Goal: Task Accomplishment & Management: Manage account settings

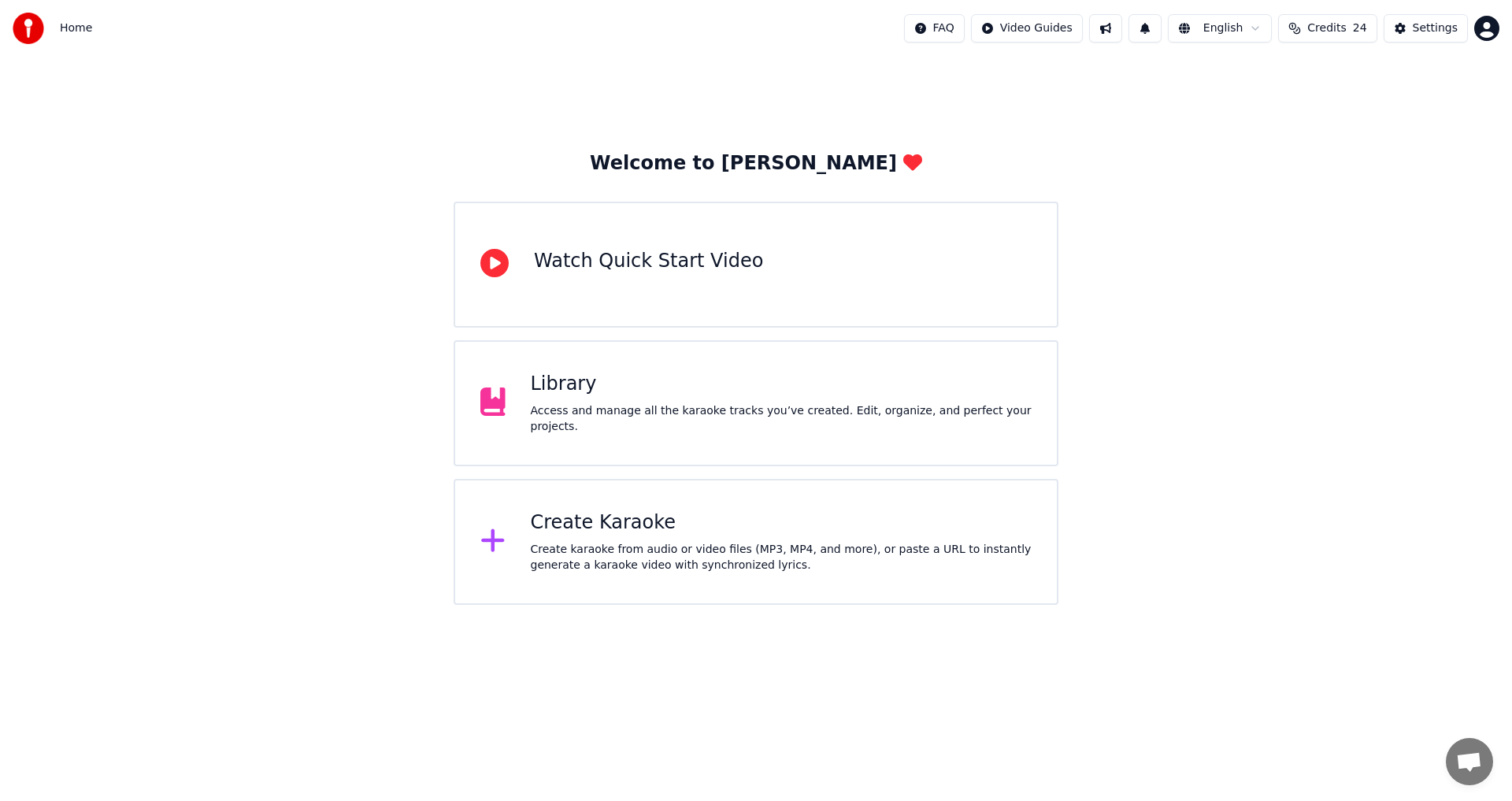
click at [964, 24] on html "Home FAQ Video Guides English Credits 24 Settings Welcome to Youka Watch Quick …" at bounding box center [756, 302] width 1512 height 605
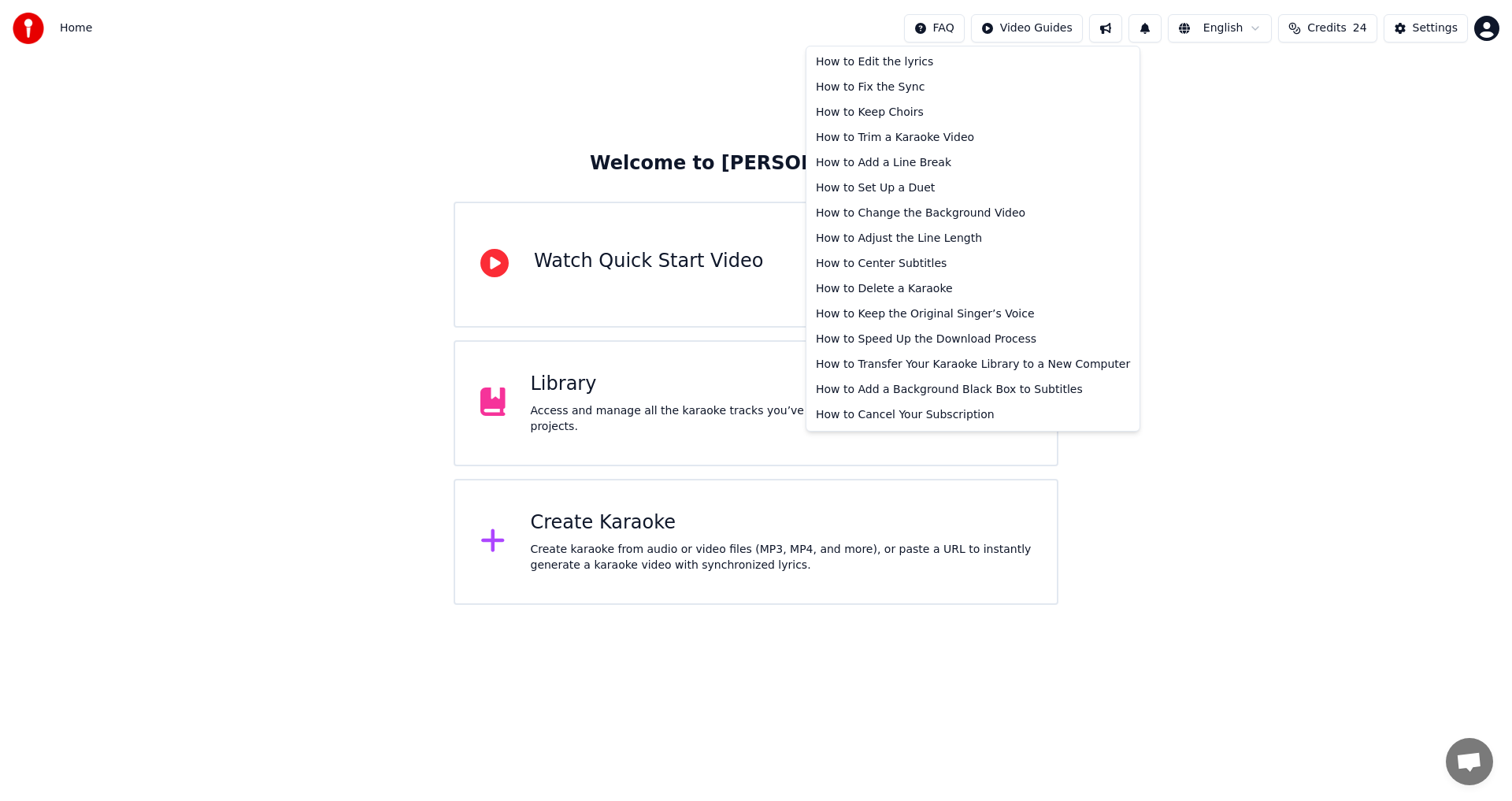
click at [964, 24] on html "Home FAQ Video Guides English Credits 24 Settings Welcome to Youka Watch Quick …" at bounding box center [756, 302] width 1512 height 605
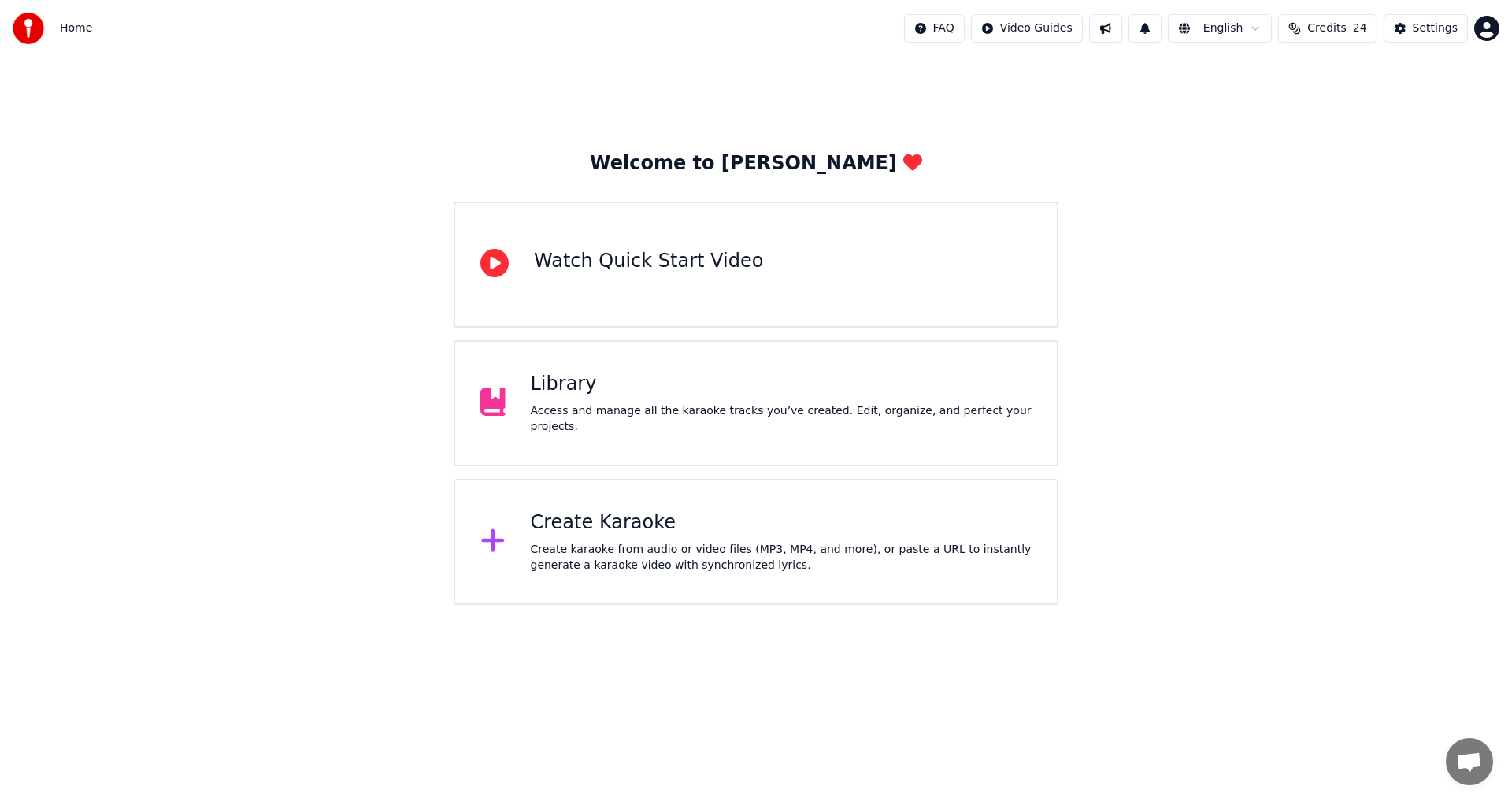
click at [1123, 32] on button at bounding box center [1106, 28] width 33 height 28
click at [1162, 32] on button at bounding box center [1145, 28] width 33 height 28
click at [1162, 32] on button at bounding box center [1145, 28] width 33 height 28
click at [1230, 29] on html "Home FAQ Video Guides English Credits 24 Settings Welcome to Youka Watch Quick …" at bounding box center [756, 302] width 1512 height 605
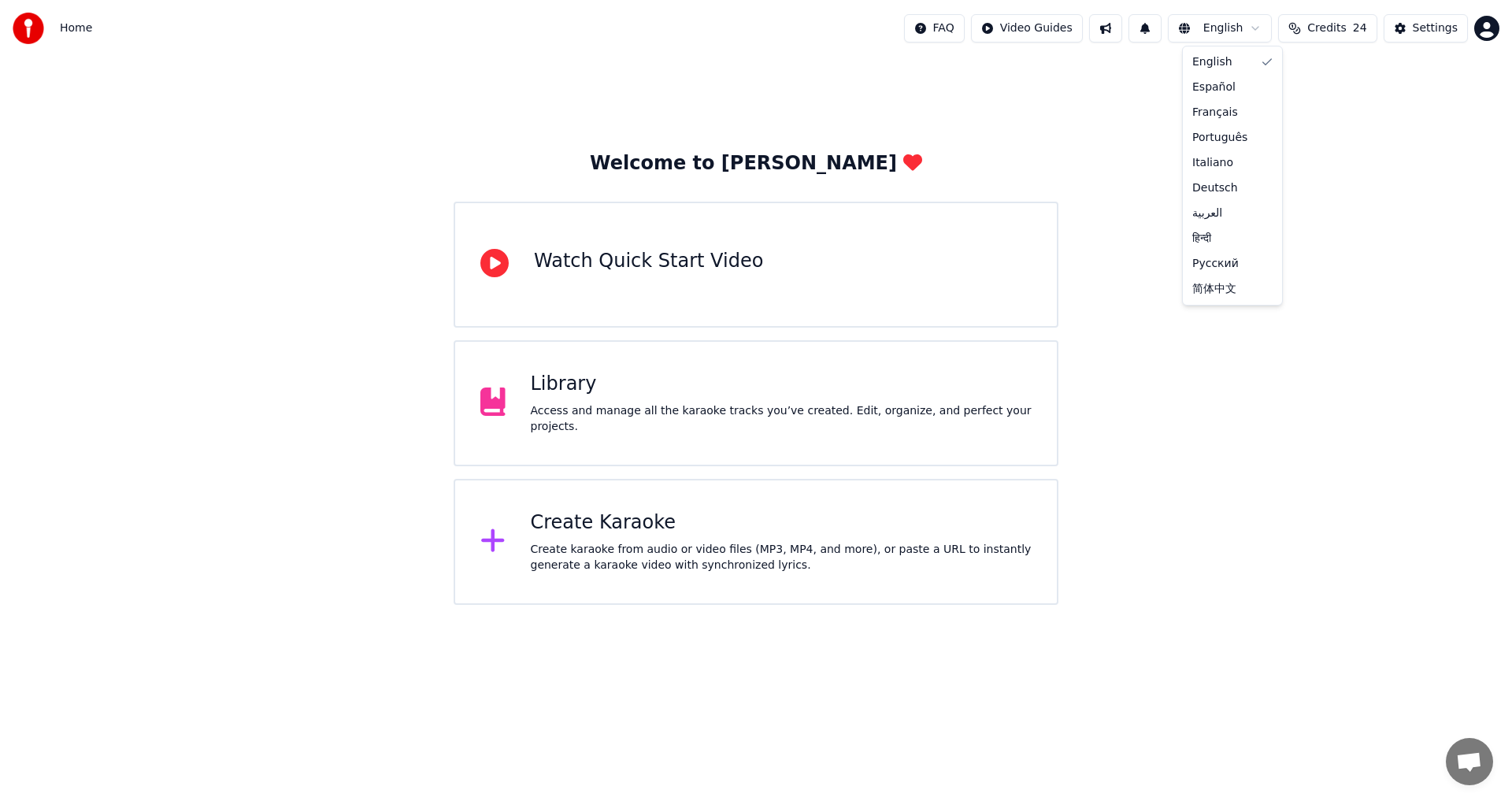
click at [1230, 29] on html "Home FAQ Video Guides English Credits 24 Settings Welcome to Youka Watch Quick …" at bounding box center [756, 302] width 1512 height 605
click at [1328, 32] on span "Credits" at bounding box center [1327, 28] width 39 height 16
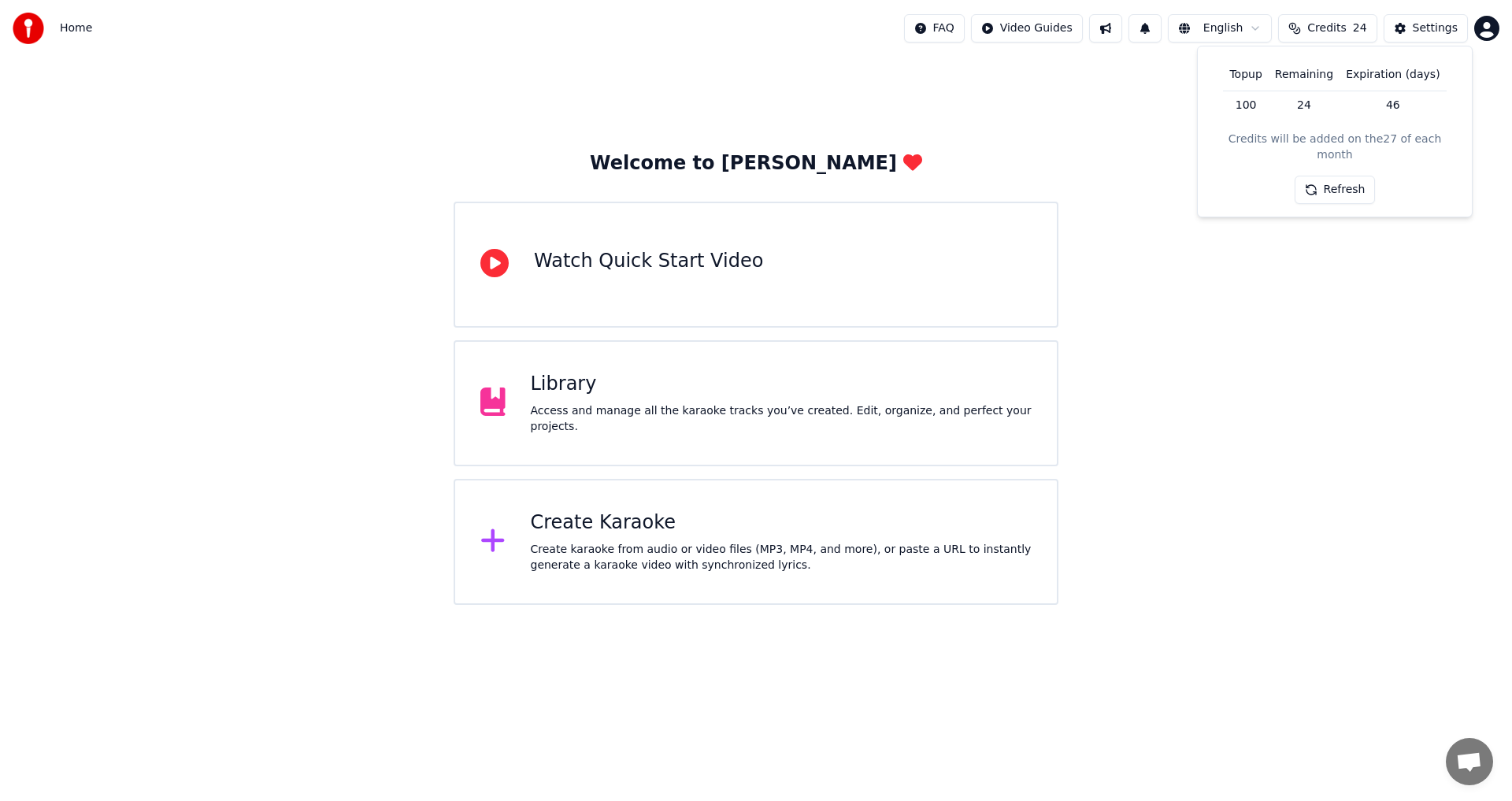
click at [1252, 79] on th "Topup" at bounding box center [1245, 75] width 45 height 32
click at [1417, 27] on div "Settings" at bounding box center [1435, 28] width 45 height 16
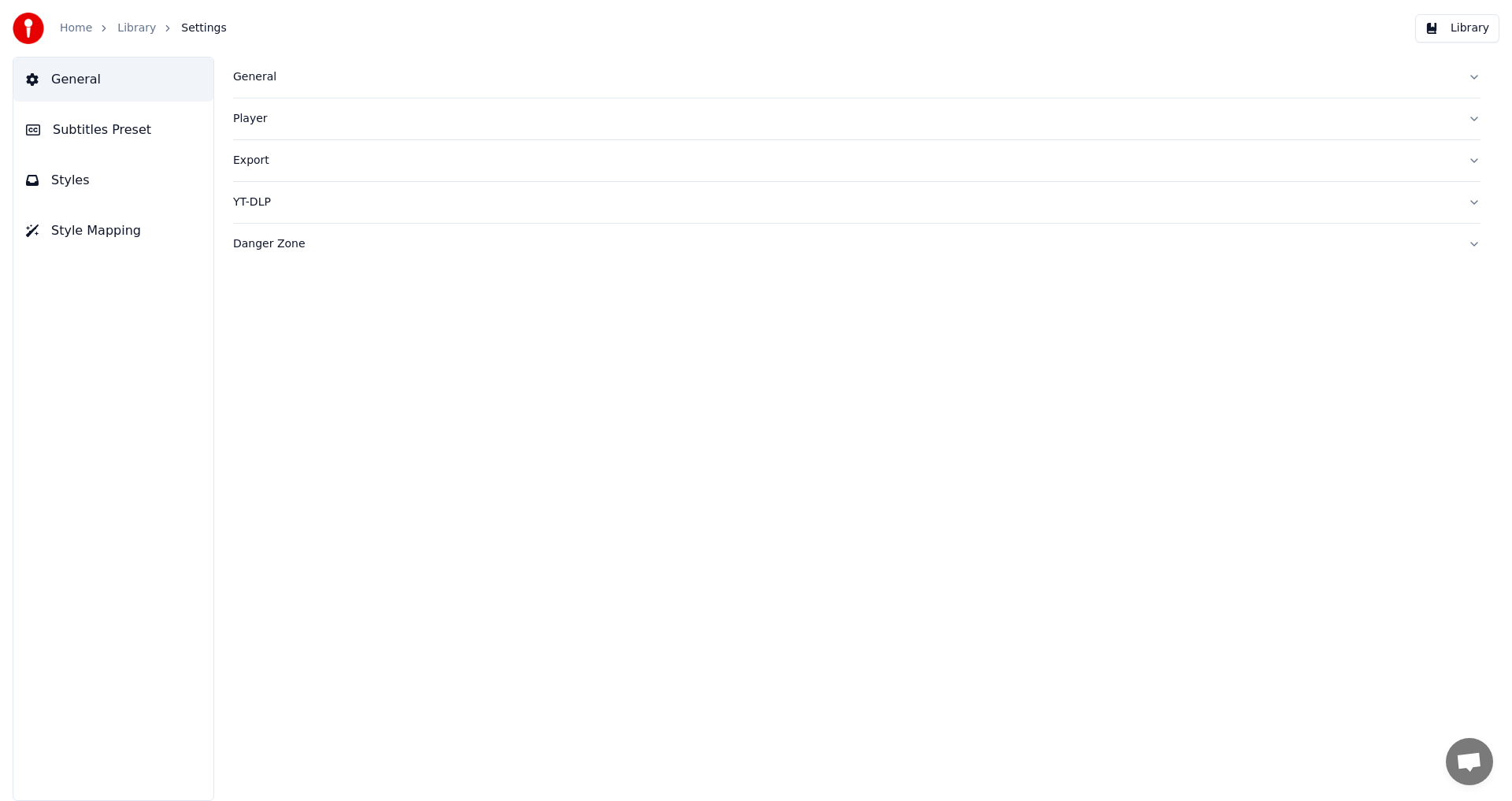
click at [79, 86] on span "General" at bounding box center [76, 80] width 50 height 19
click at [79, 27] on link "Home" at bounding box center [76, 28] width 32 height 16
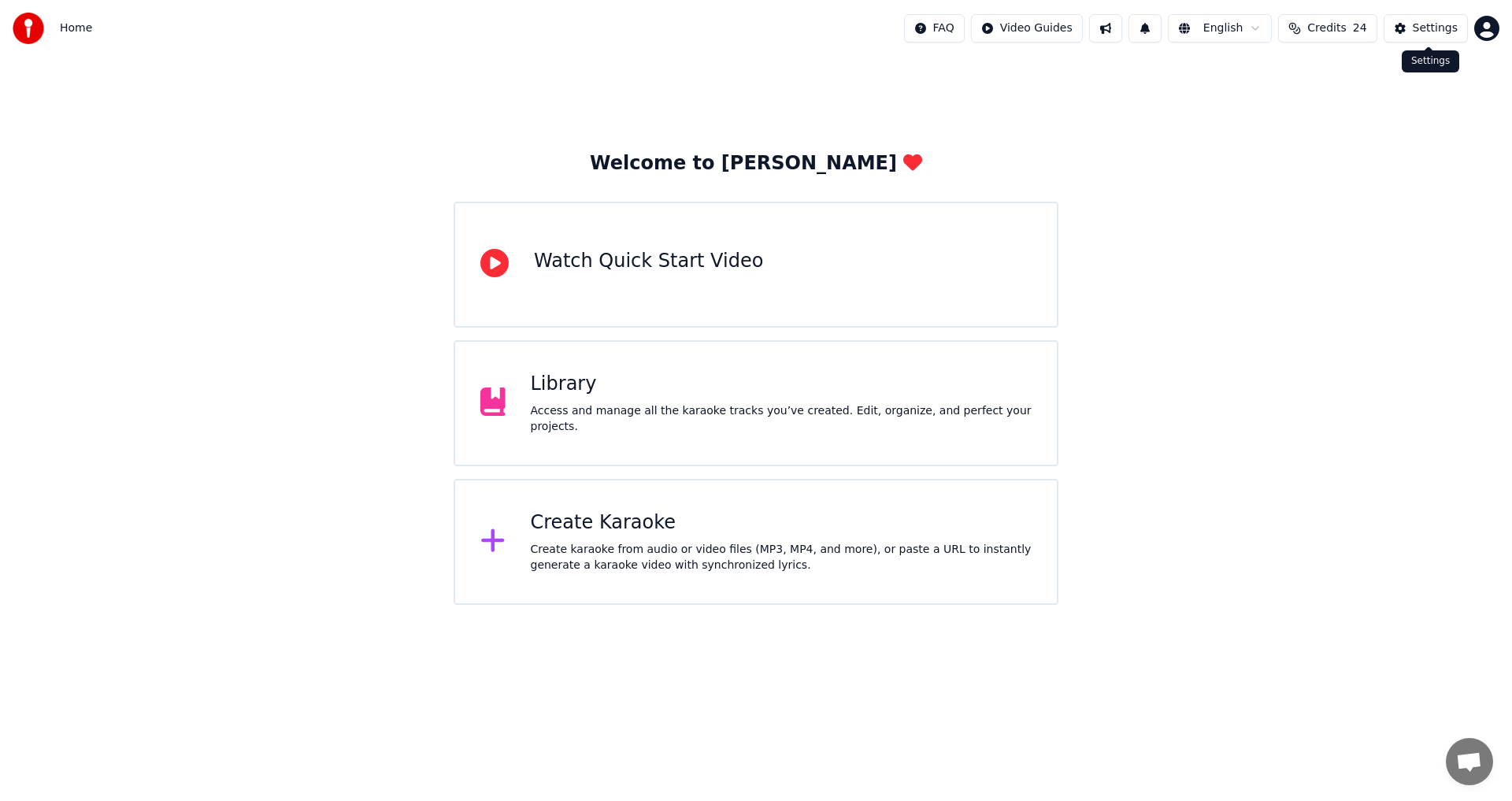
click at [1445, 25] on div "Settings" at bounding box center [1435, 28] width 45 height 16
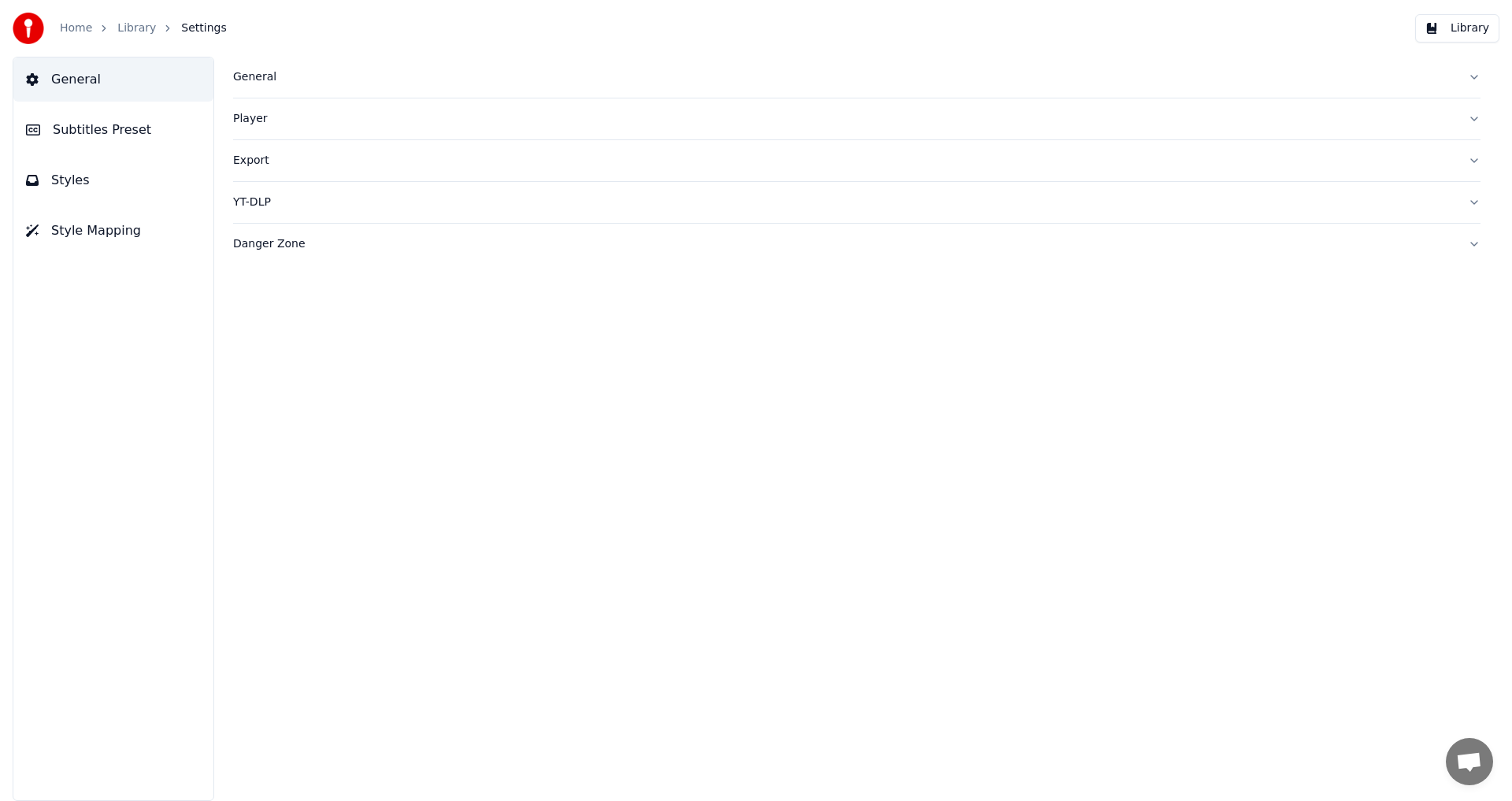
click at [79, 28] on link "Home" at bounding box center [76, 28] width 32 height 16
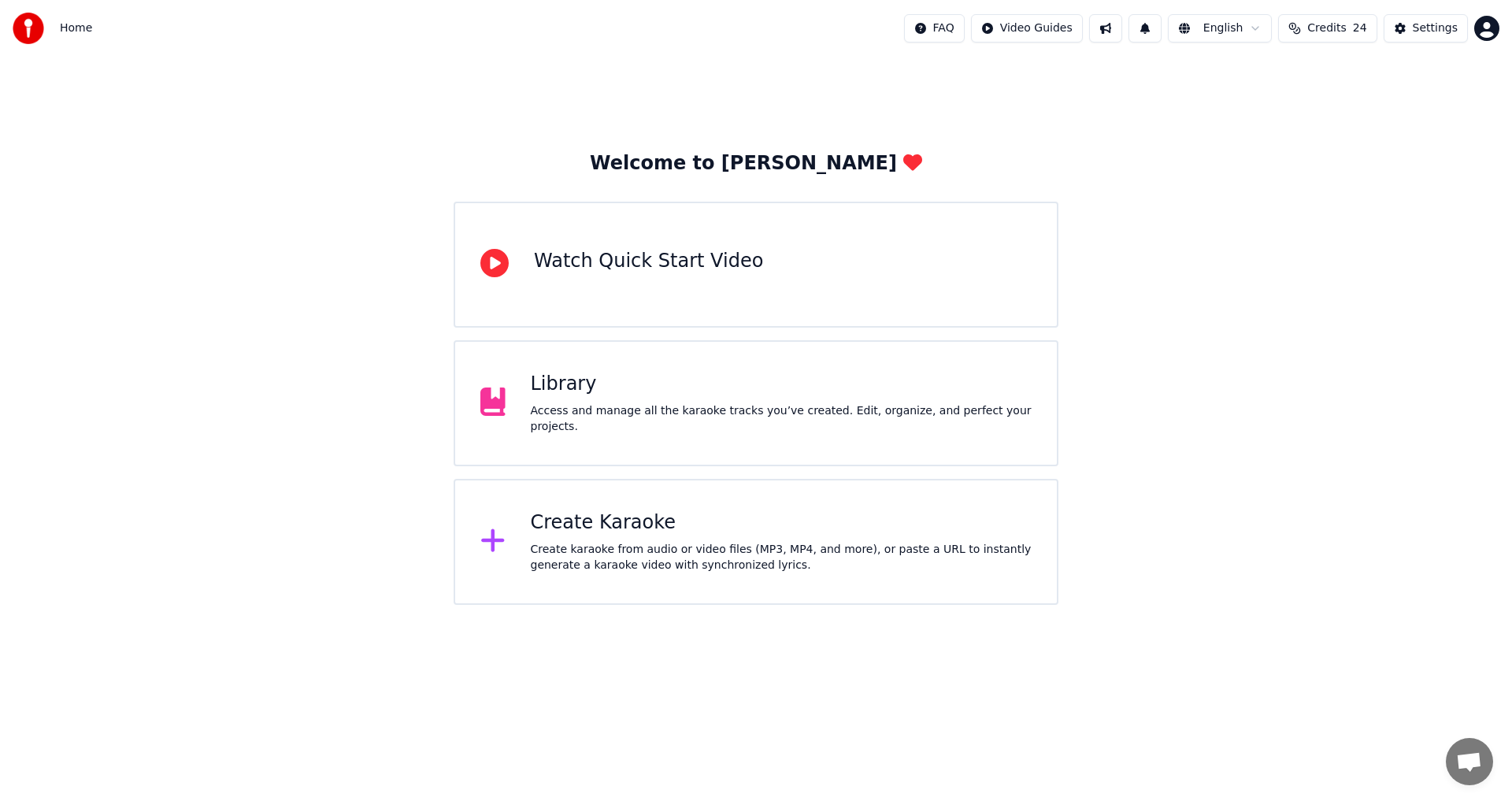
click at [1488, 20] on html "Home FAQ Video Guides English Credits 24 Settings Welcome to Youka Watch Quick …" at bounding box center [756, 302] width 1512 height 605
click at [1372, 93] on span "Billing" at bounding box center [1375, 101] width 34 height 16
click at [1490, 32] on html "Home FAQ Video Guides English Credits 24 Settings Welcome to Youka Watch Quick …" at bounding box center [756, 302] width 1512 height 605
click at [1329, 25] on span "Credits" at bounding box center [1327, 28] width 39 height 16
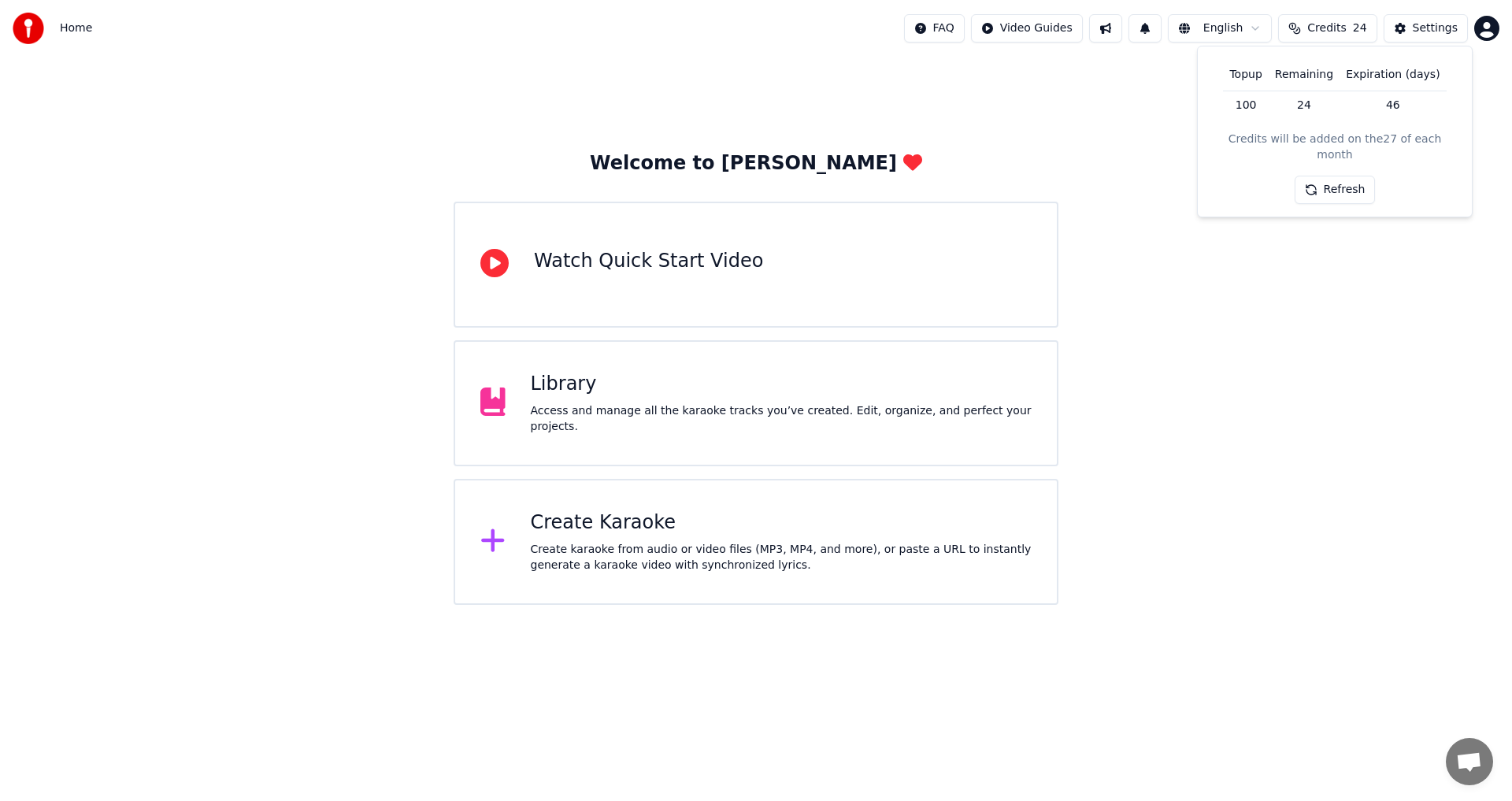
click at [1326, 177] on button "Refresh" at bounding box center [1335, 190] width 81 height 28
click at [1331, 250] on div "Welcome to Youka Watch Quick Start Video Library Access and manage all the kara…" at bounding box center [756, 331] width 1512 height 549
